Goal: Communication & Community: Participate in discussion

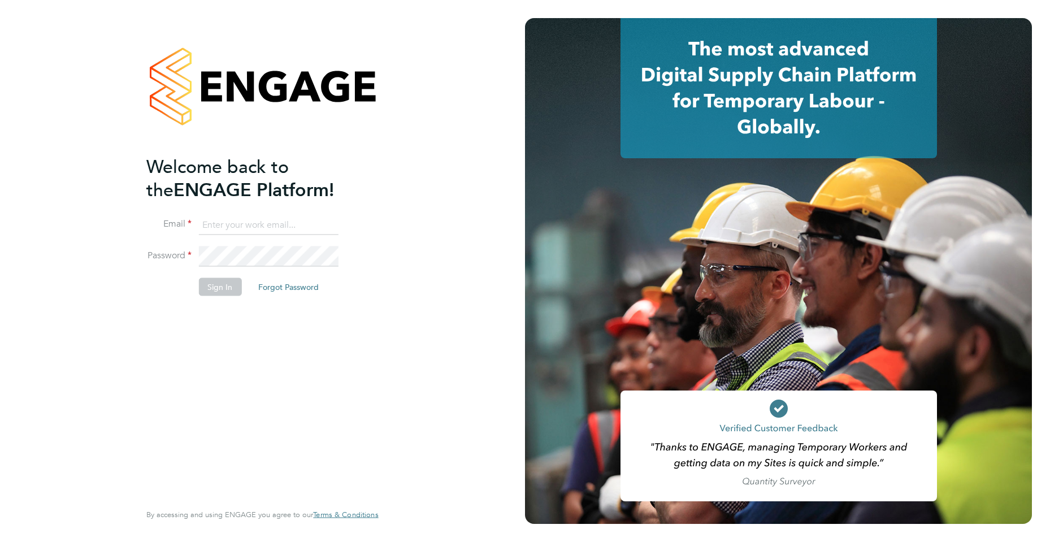
type input "jadene@xede.co.uk"
click at [233, 292] on button "Sign In" at bounding box center [219, 287] width 43 height 18
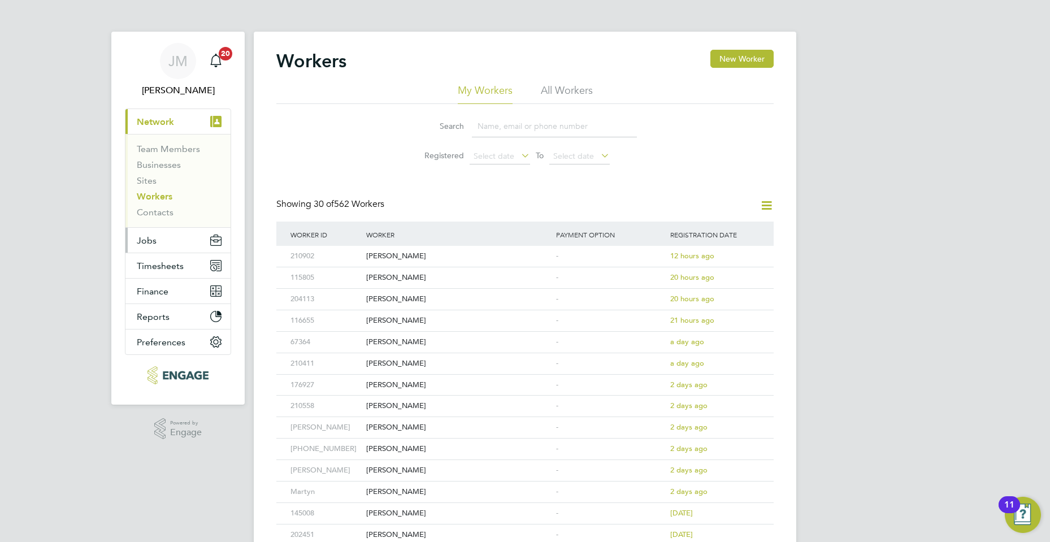
click at [157, 250] on button "Jobs" at bounding box center [177, 240] width 105 height 25
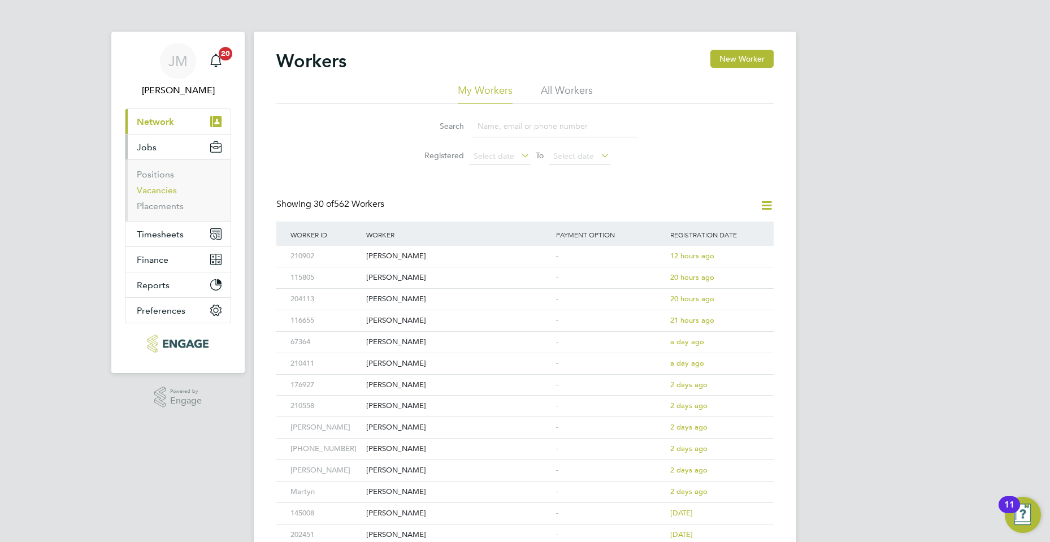
click at [153, 185] on link "Vacancies" at bounding box center [157, 190] width 40 height 11
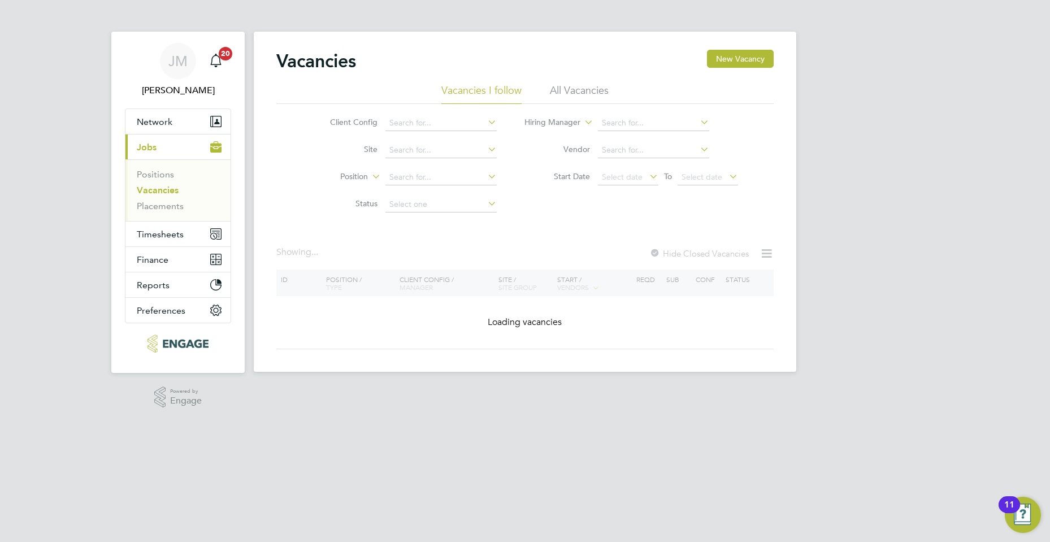
click at [158, 221] on li "Current page: Jobs Positions Vacancies Placements" at bounding box center [177, 177] width 105 height 87
click at [159, 208] on link "Placements" at bounding box center [160, 206] width 47 height 11
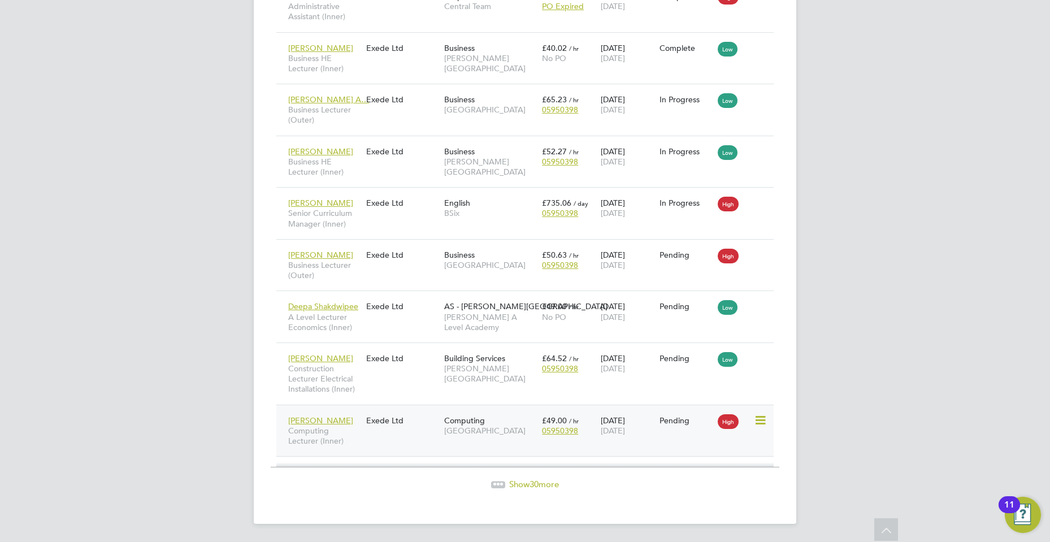
click at [425, 436] on div "Bogdana Nicoleta Computing Lecturer (Inner) Exede Ltd Computing Tower Hamlets C…" at bounding box center [524, 431] width 497 height 52
click at [376, 427] on div "Exede Ltd" at bounding box center [402, 420] width 78 height 21
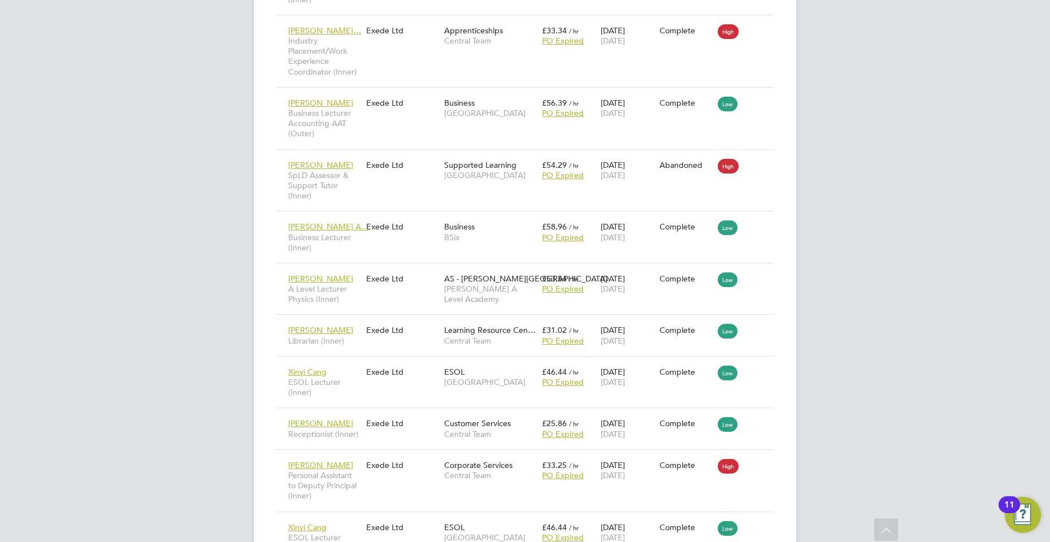
scroll to position [146, 0]
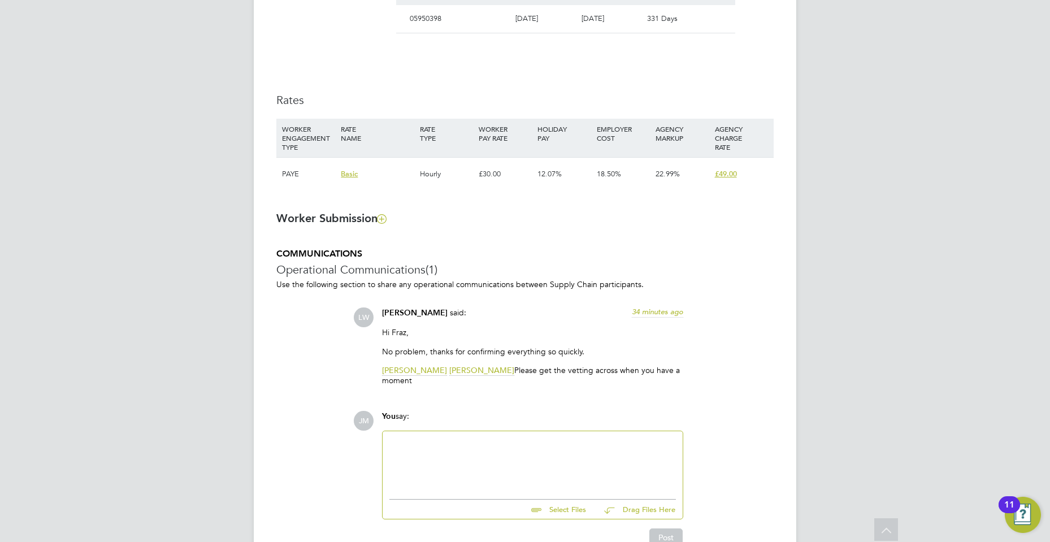
scroll to position [771, 0]
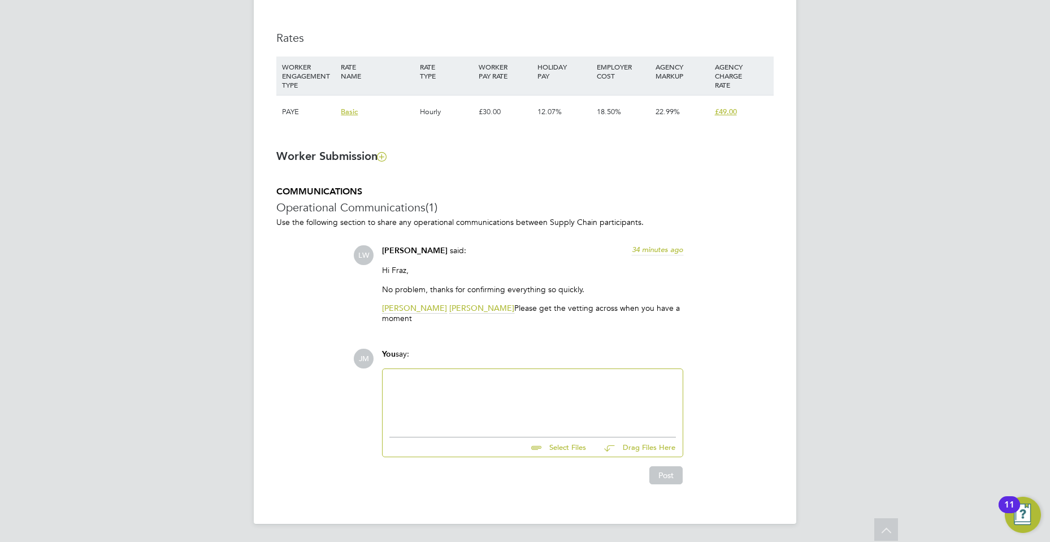
click at [480, 402] on div at bounding box center [532, 400] width 287 height 49
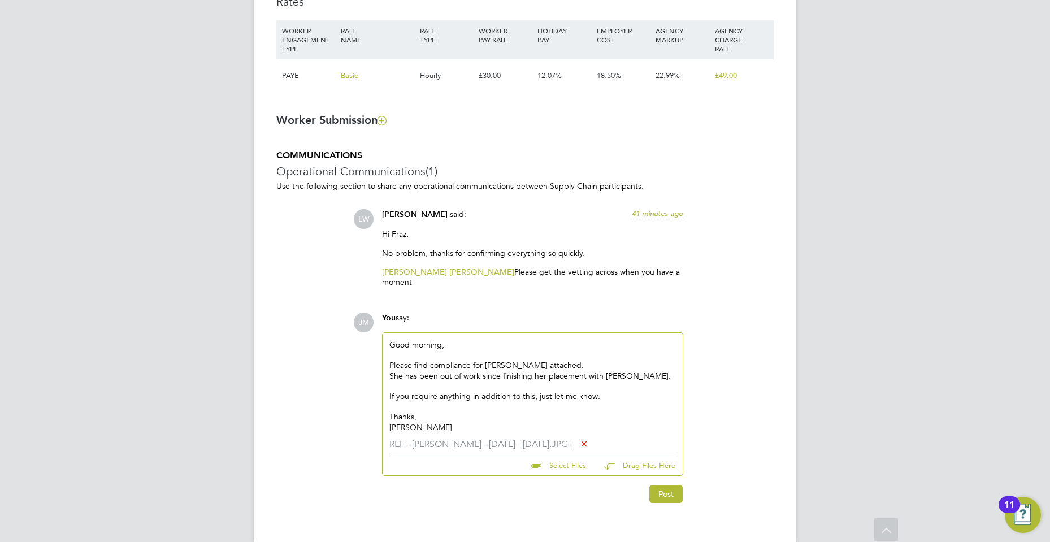
scroll to position [826, 0]
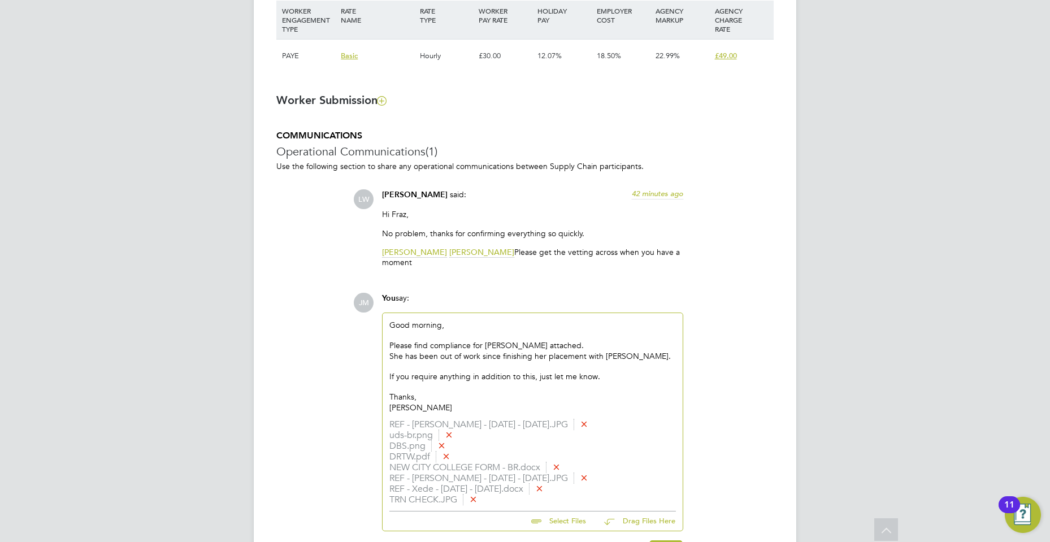
click at [585, 477] on icon at bounding box center [584, 477] width 8 height 8
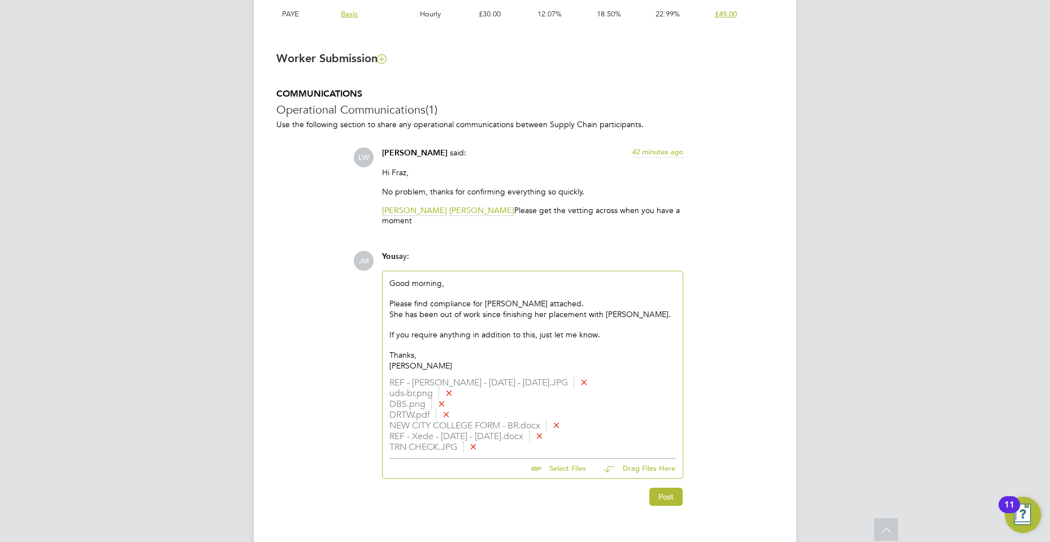
scroll to position [891, 0]
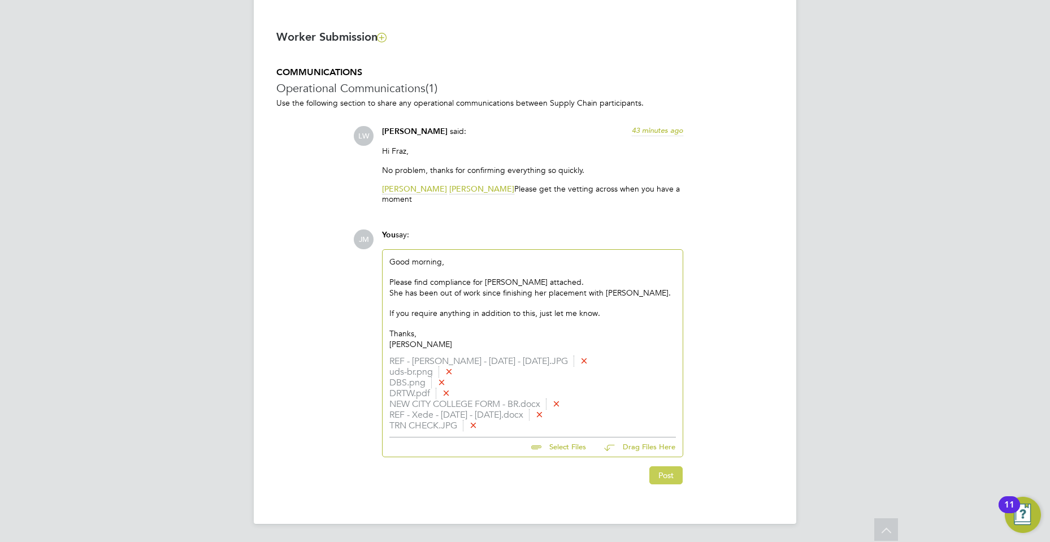
click at [666, 472] on button "Post" at bounding box center [665, 475] width 33 height 18
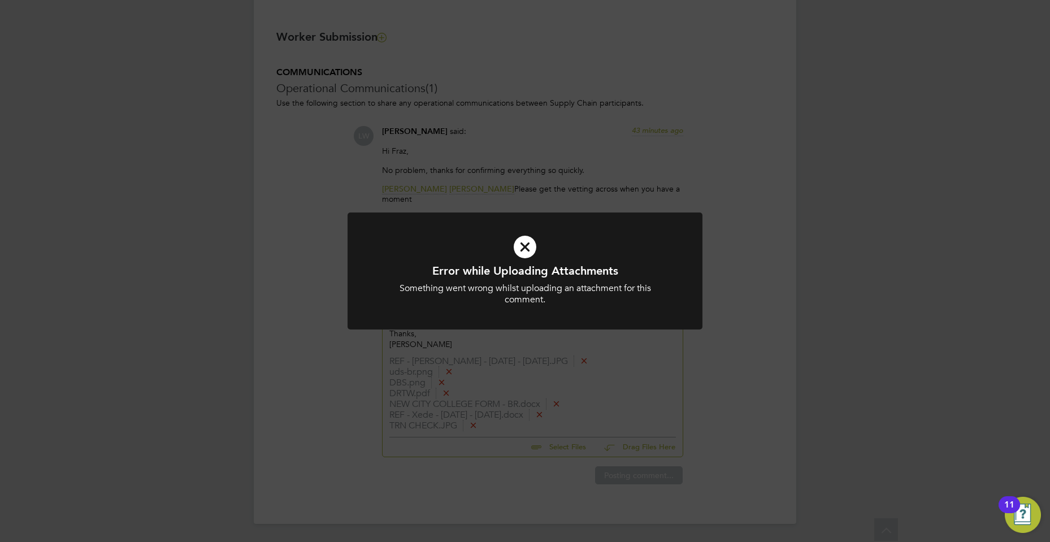
click at [528, 242] on icon at bounding box center [525, 247] width 294 height 44
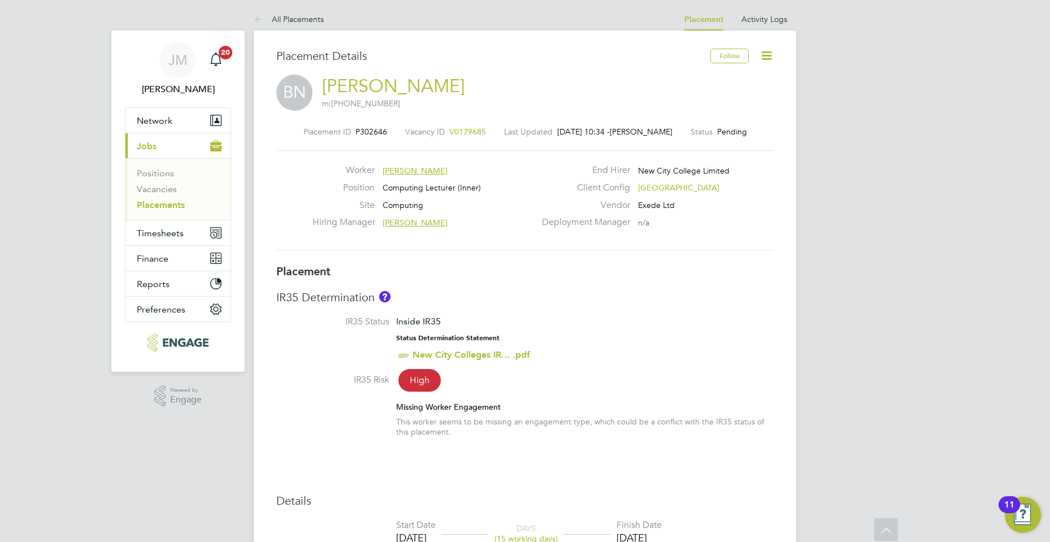
scroll to position [0, 0]
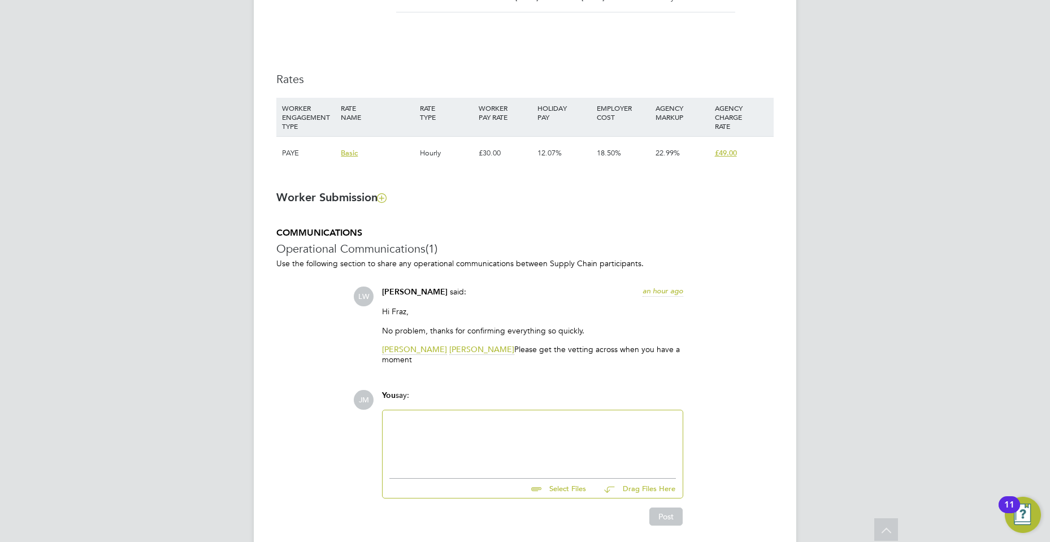
scroll to position [771, 0]
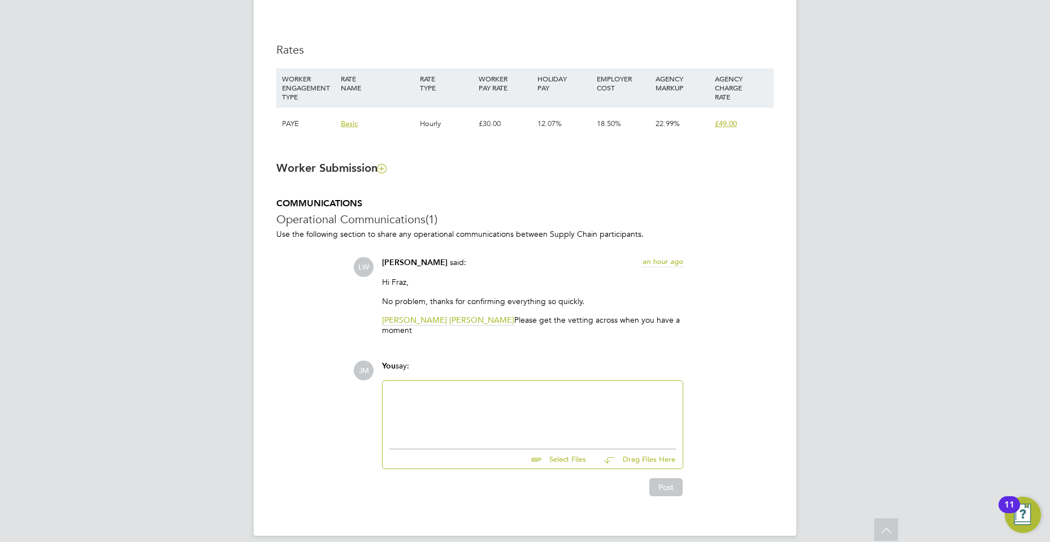
scroll to position [771, 0]
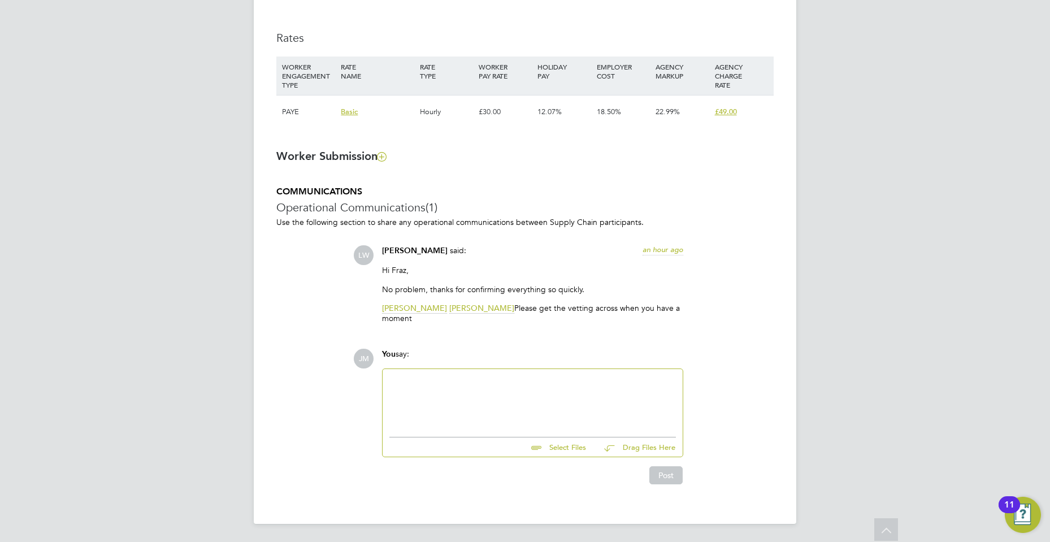
click at [517, 402] on div at bounding box center [532, 400] width 287 height 49
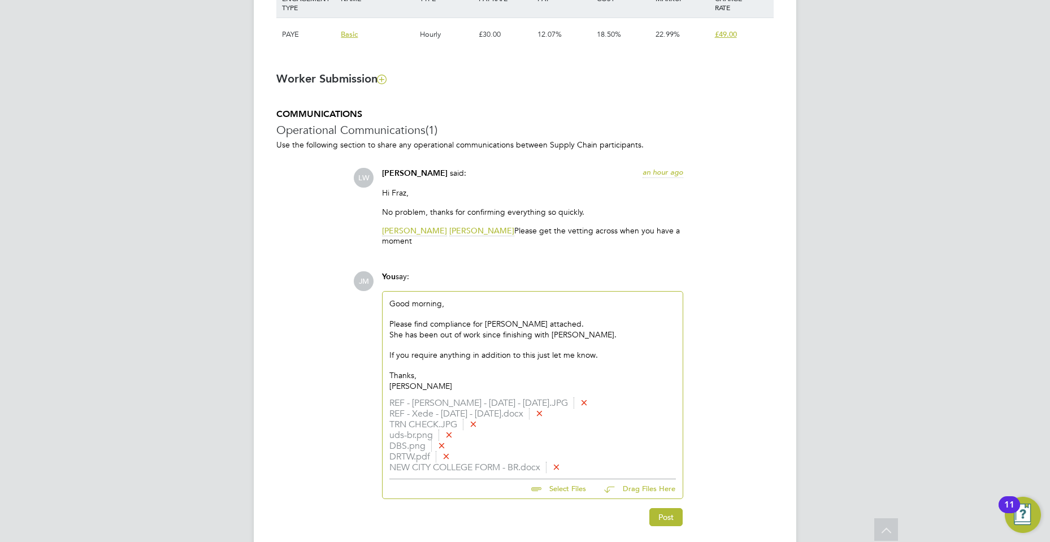
scroll to position [891, 0]
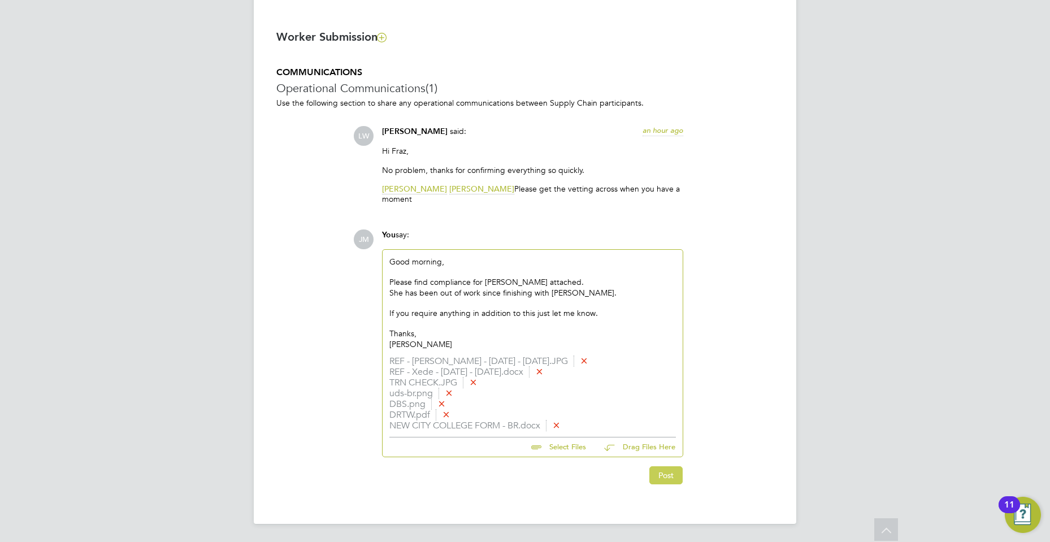
click at [670, 472] on button "Post" at bounding box center [665, 475] width 33 height 18
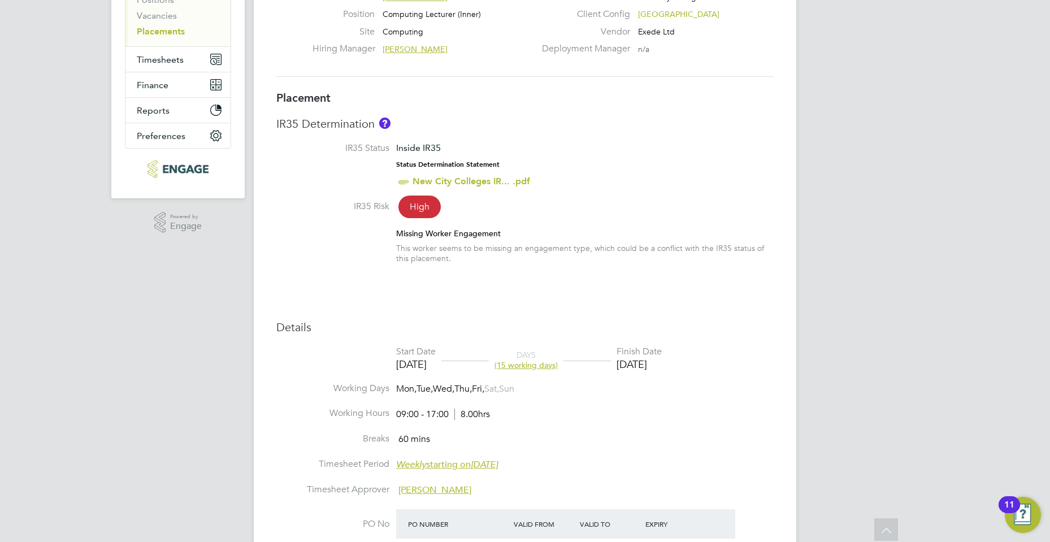
scroll to position [156, 0]
